Goal: Task Accomplishment & Management: Complete application form

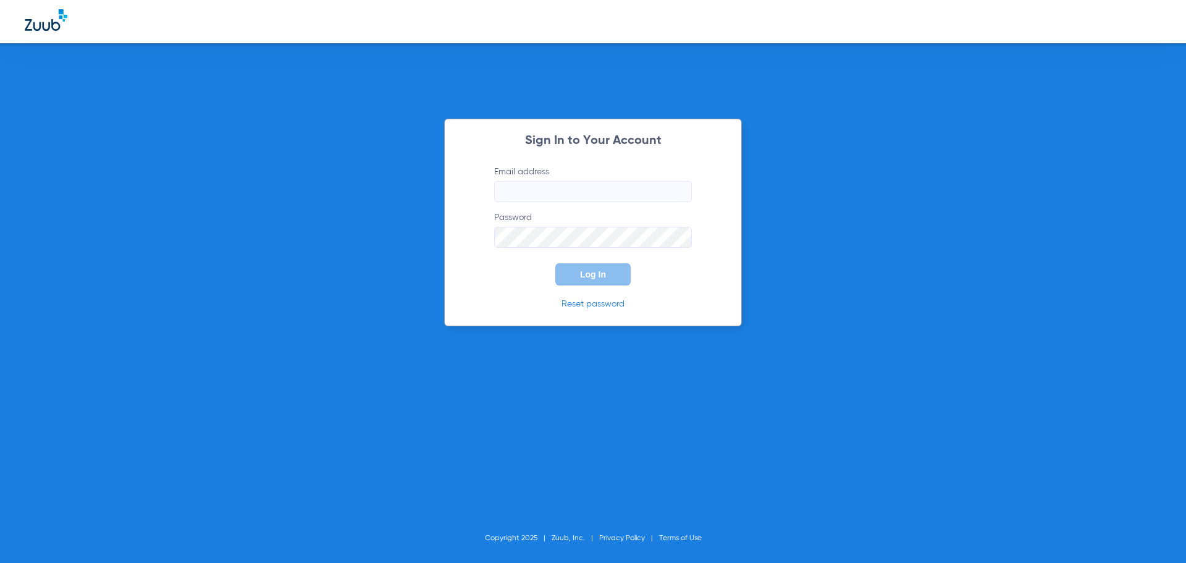
click at [556, 193] on input "Email address" at bounding box center [593, 191] width 198 height 21
type input "[EMAIL_ADDRESS][DOMAIN_NAME]"
click at [556, 263] on button "Log In" at bounding box center [593, 274] width 75 height 22
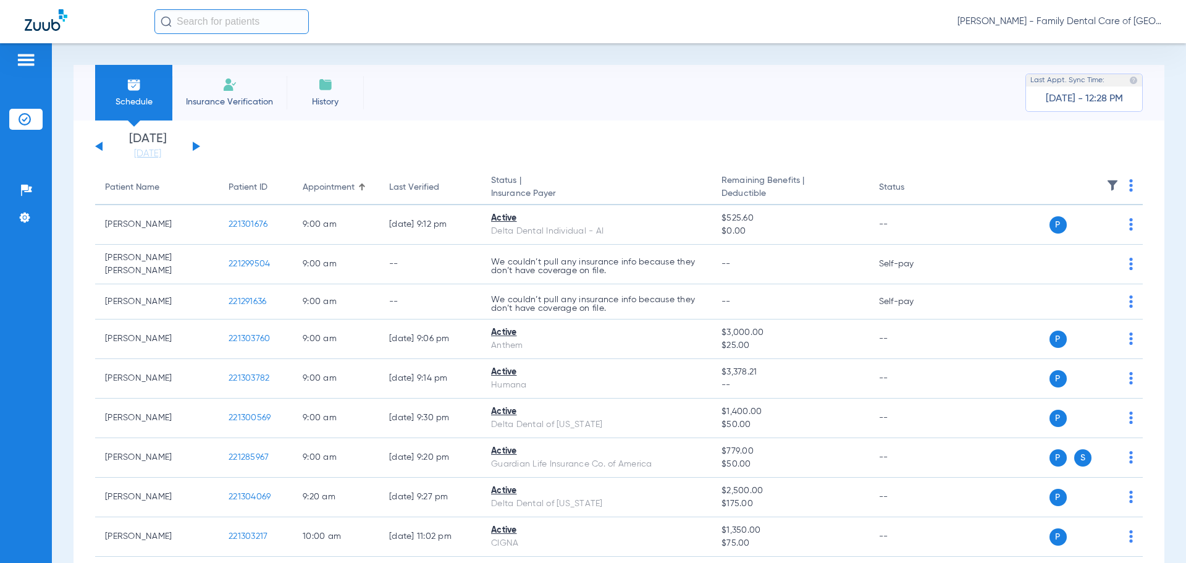
click at [231, 99] on span "Insurance Verification" at bounding box center [230, 102] width 96 height 12
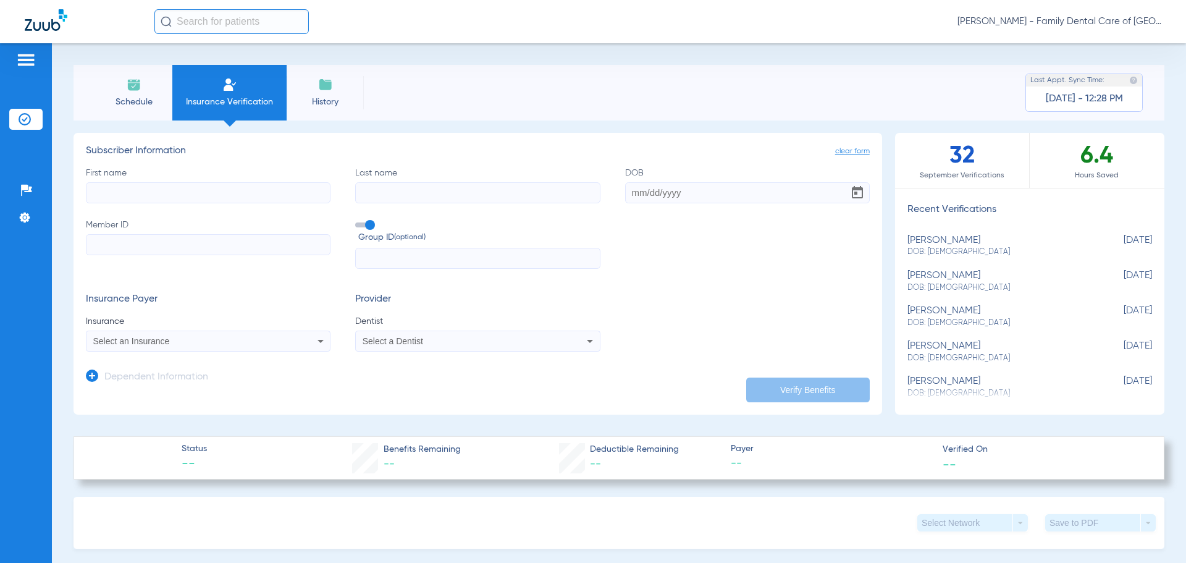
click at [167, 193] on input "First name" at bounding box center [208, 192] width 245 height 21
type input "Chien"
type input "[PERSON_NAME]"
click at [627, 194] on input "DOB" at bounding box center [747, 192] width 245 height 21
type input "[DATE]"
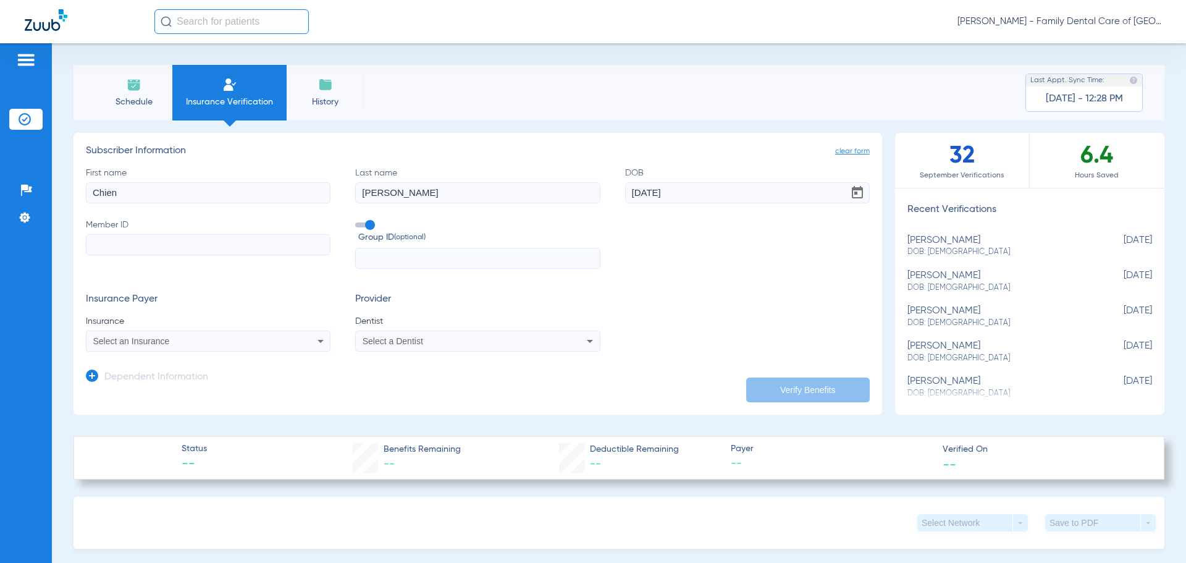
click at [146, 238] on input "Member ID" at bounding box center [208, 244] width 245 height 21
click at [157, 248] on input "Member ID Required" at bounding box center [208, 244] width 245 height 21
type input "94016924801"
click at [364, 224] on span at bounding box center [364, 224] width 19 height 5
click at [358, 221] on input "Group ID (optional)" at bounding box center [358, 221] width 0 height 0
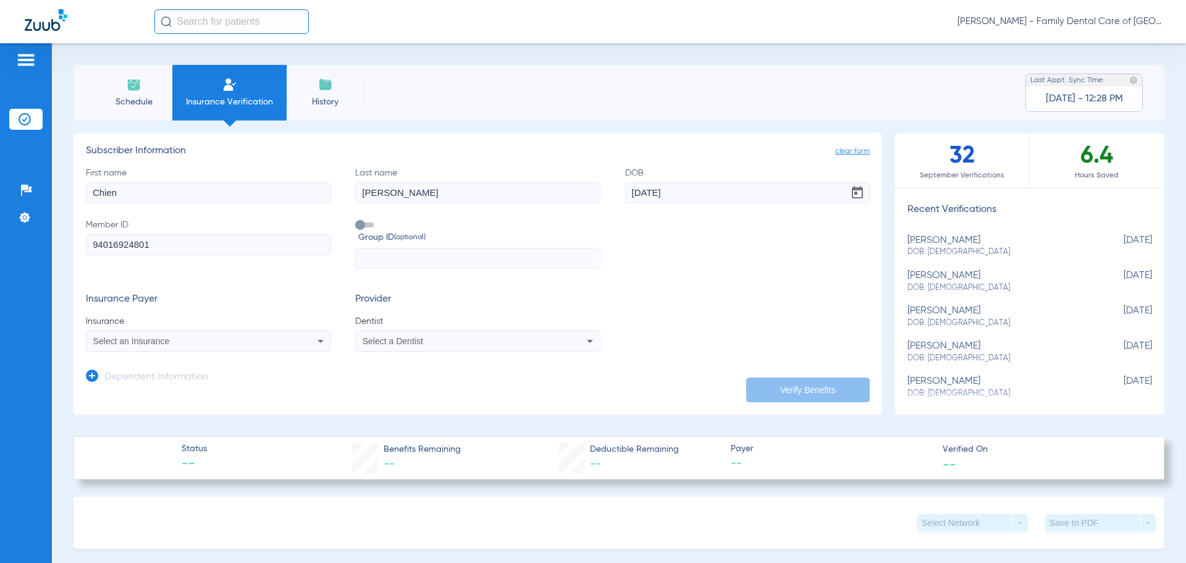
click at [319, 334] on icon at bounding box center [320, 341] width 15 height 15
type input "health all"
click at [211, 386] on mat-option "Health Alliance" at bounding box center [191, 384] width 208 height 20
click at [430, 337] on div "Select a Dentist" at bounding box center [455, 341] width 185 height 9
type input "jung"
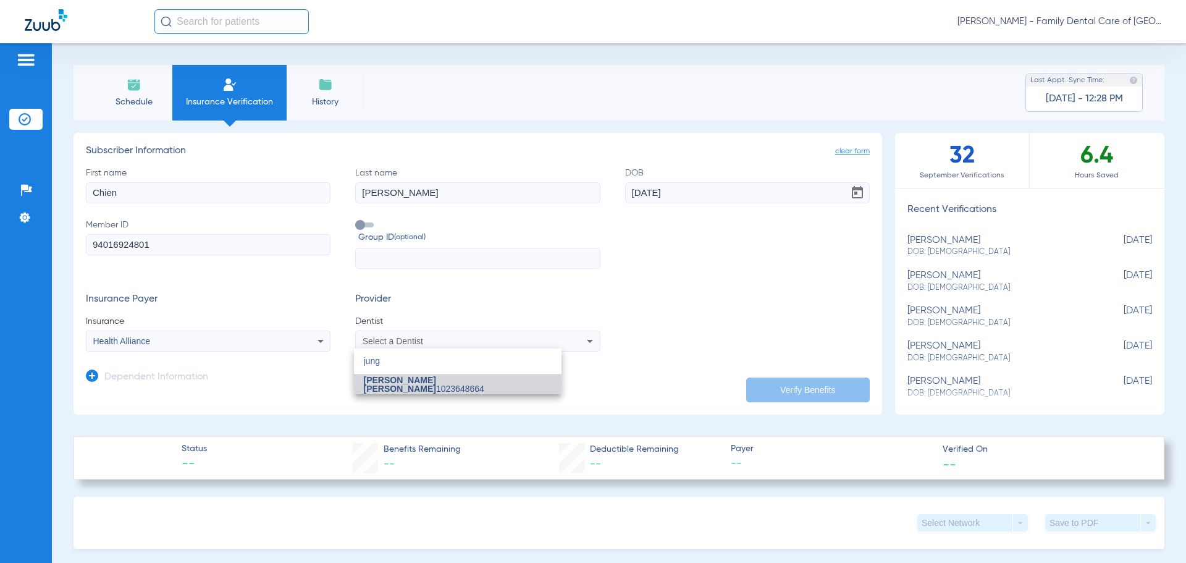
click at [420, 385] on span "[PERSON_NAME] [PERSON_NAME]" at bounding box center [400, 384] width 72 height 19
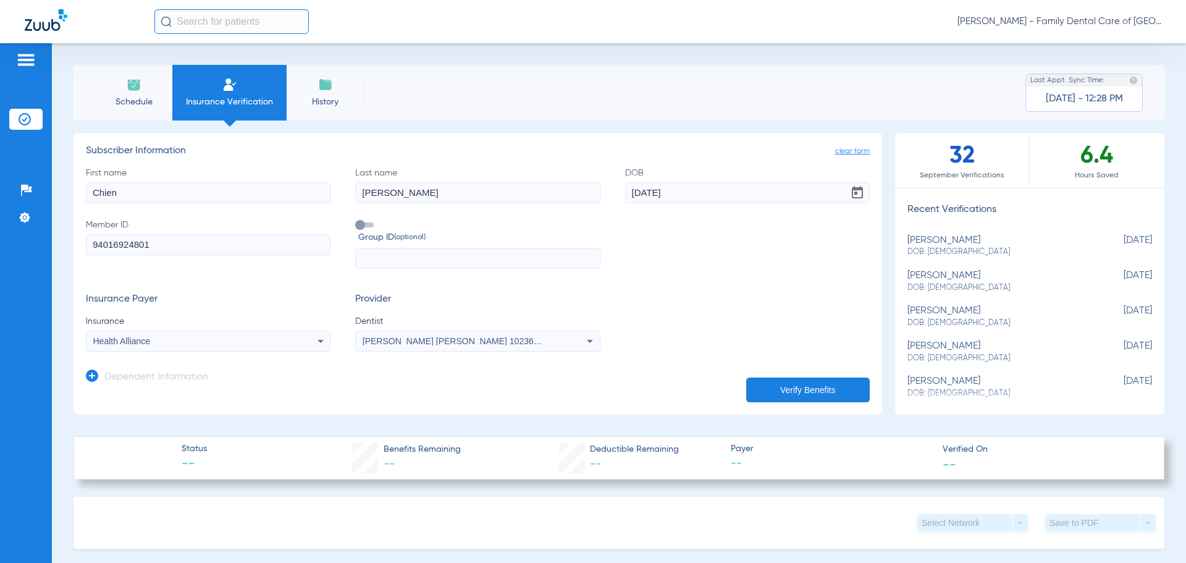
click at [775, 386] on button "Verify Benefits" at bounding box center [808, 390] width 124 height 25
